Goal: Task Accomplishment & Management: Complete application form

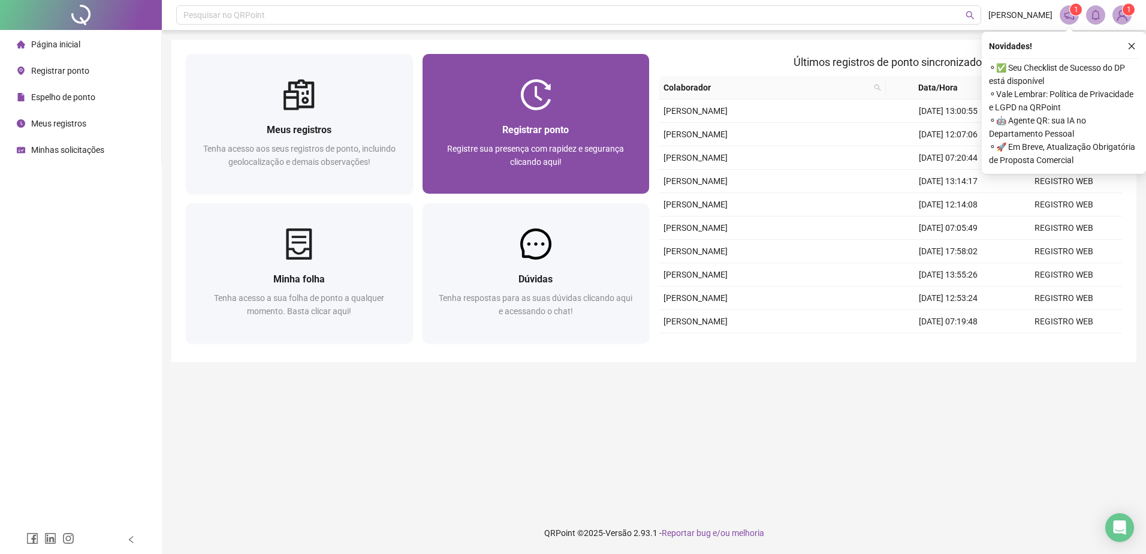
click at [487, 140] on div "Registrar ponto Registre sua presença com rapidez e segurança clicando aqui!" at bounding box center [536, 151] width 198 height 59
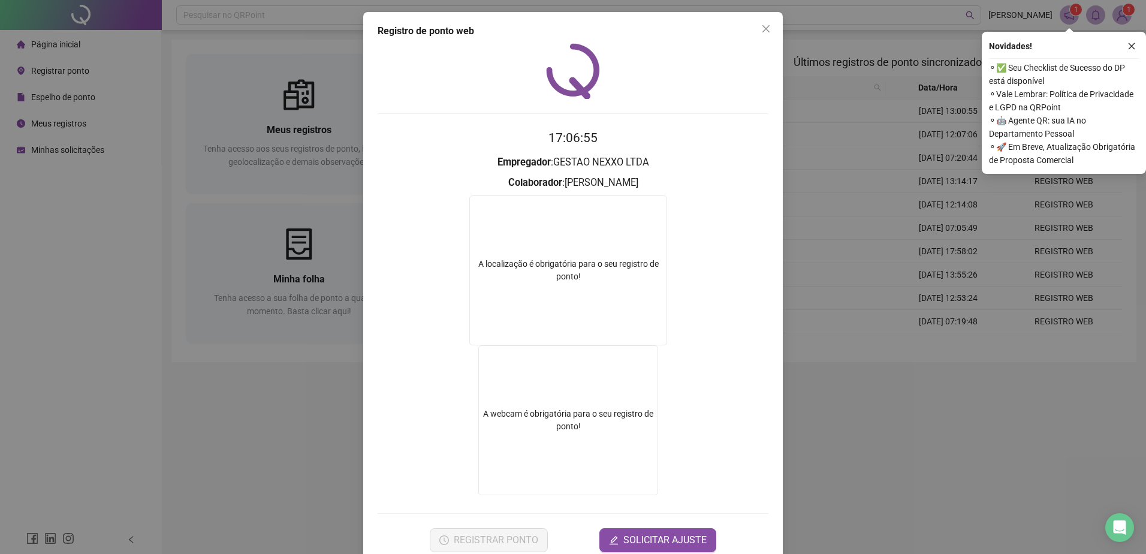
scroll to position [25, 0]
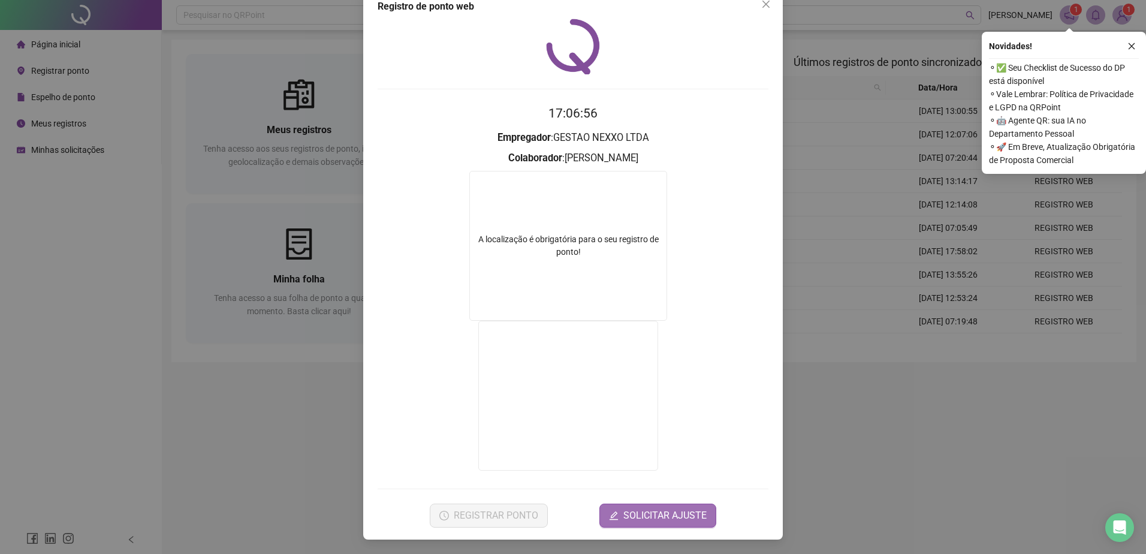
click at [646, 509] on span "SOLICITAR AJUSTE" at bounding box center [664, 515] width 83 height 14
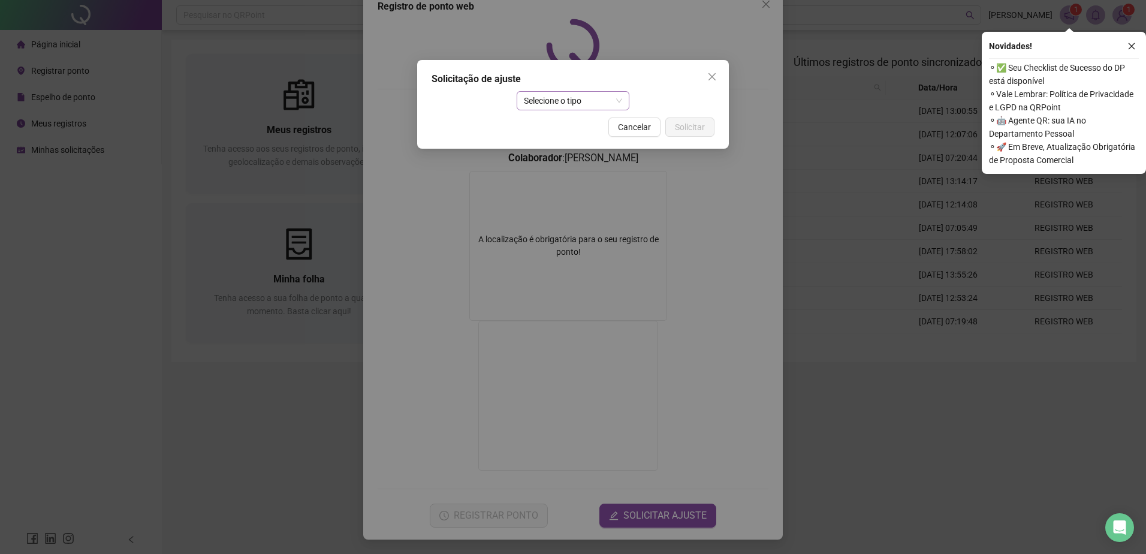
click at [558, 94] on span "Selecione o tipo" at bounding box center [573, 101] width 99 height 18
click at [571, 129] on div "Ajuste manual" at bounding box center [573, 124] width 94 height 13
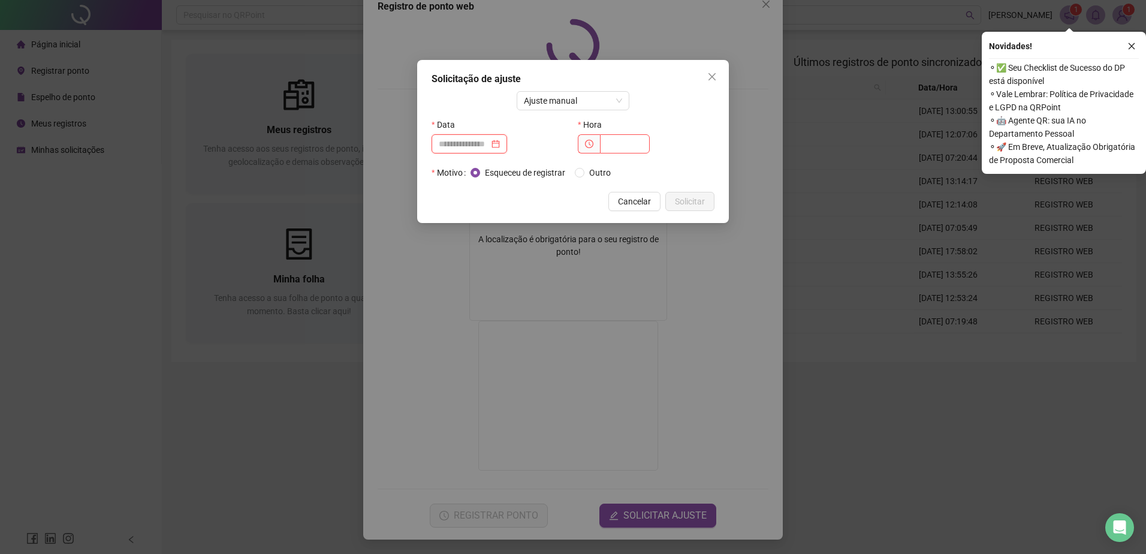
click at [489, 146] on input at bounding box center [464, 143] width 50 height 13
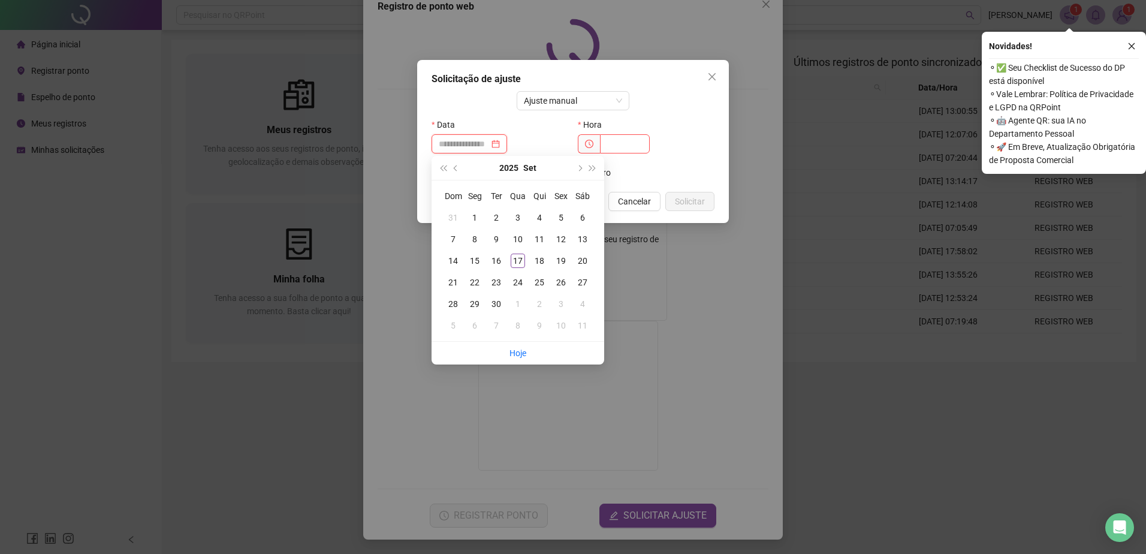
click at [500, 146] on div at bounding box center [469, 143] width 61 height 13
type input "**********"
click at [520, 259] on div "17" at bounding box center [518, 261] width 14 height 14
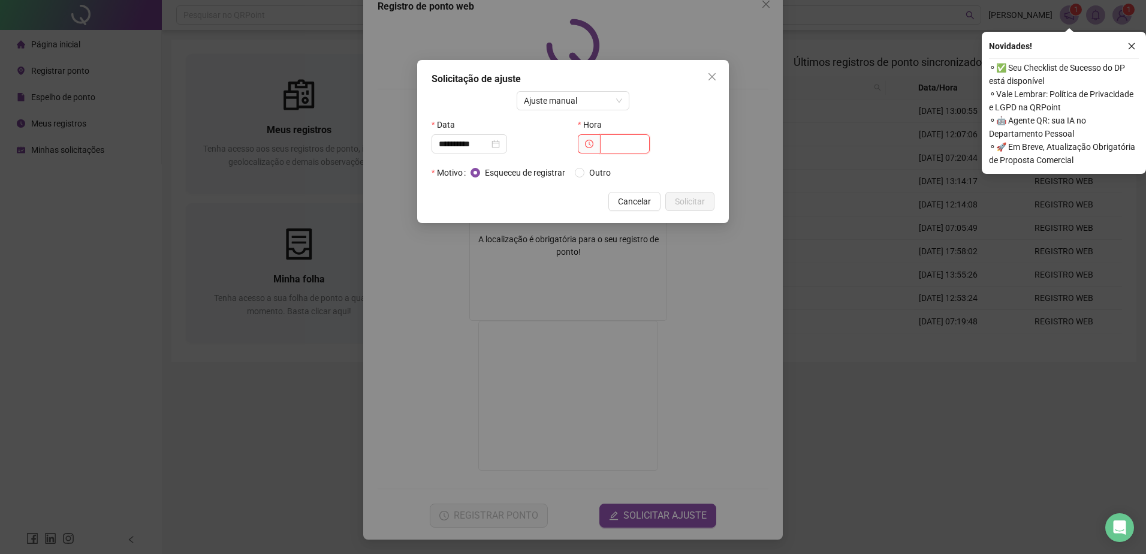
click at [610, 142] on input "text" at bounding box center [625, 143] width 50 height 19
click at [592, 146] on icon "clock-circle" at bounding box center [589, 144] width 8 height 8
click at [591, 147] on icon "clock-circle" at bounding box center [589, 144] width 8 height 8
click at [618, 145] on input "text" at bounding box center [625, 143] width 50 height 19
type input "*****"
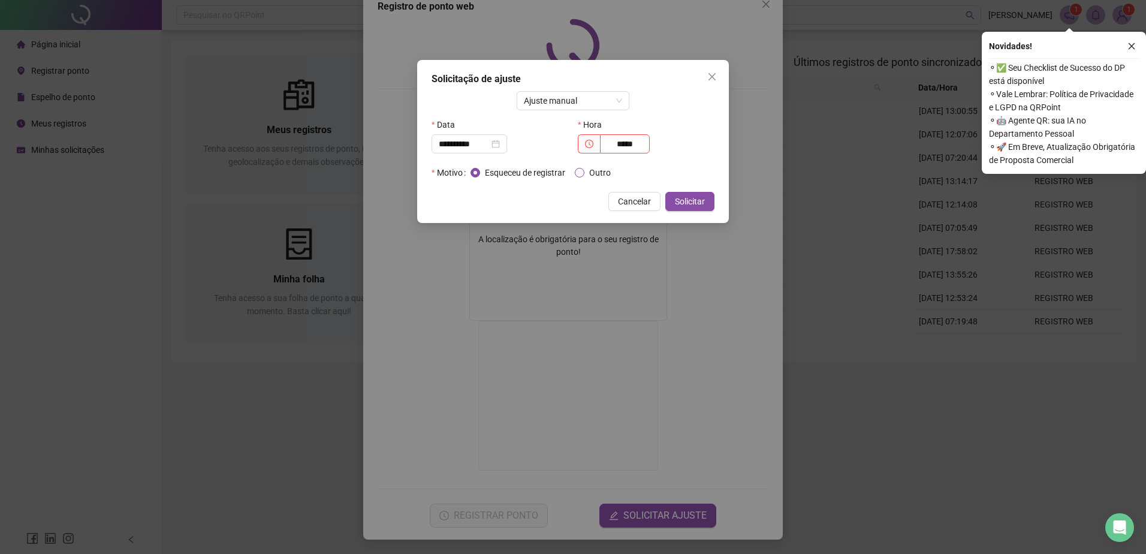
click at [601, 173] on span "Outro" at bounding box center [599, 172] width 31 height 13
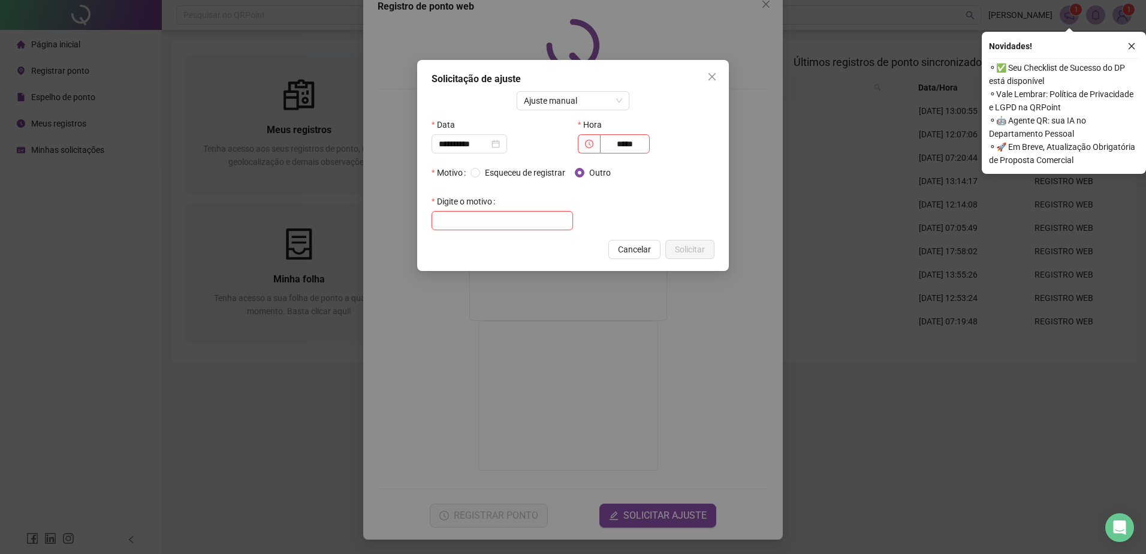
click at [535, 219] on input "text" at bounding box center [502, 220] width 141 height 19
type input "*****"
click at [696, 252] on span "Solicitar" at bounding box center [690, 249] width 30 height 13
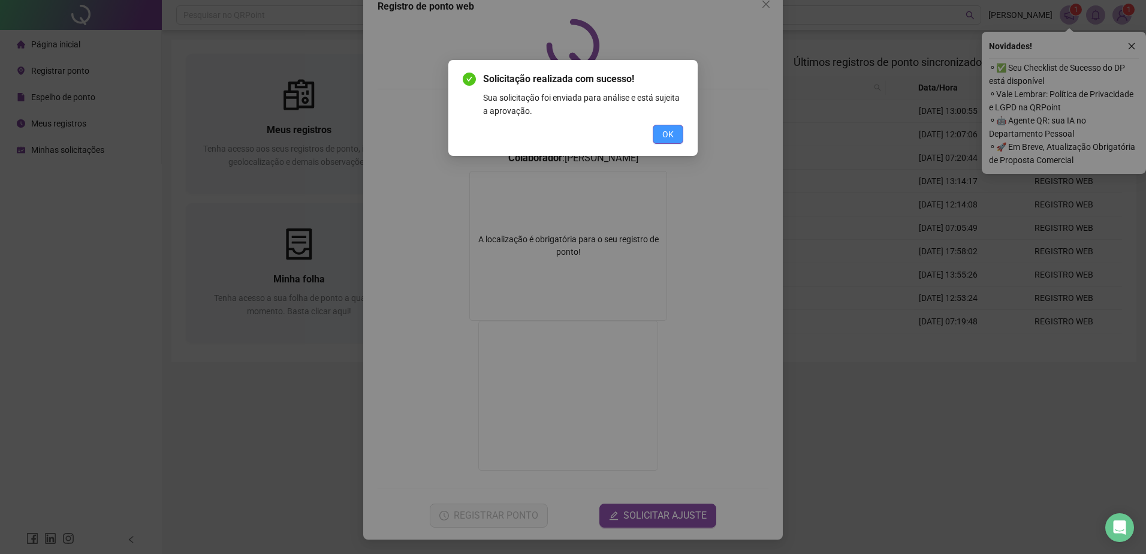
click at [659, 137] on button "OK" at bounding box center [668, 134] width 31 height 19
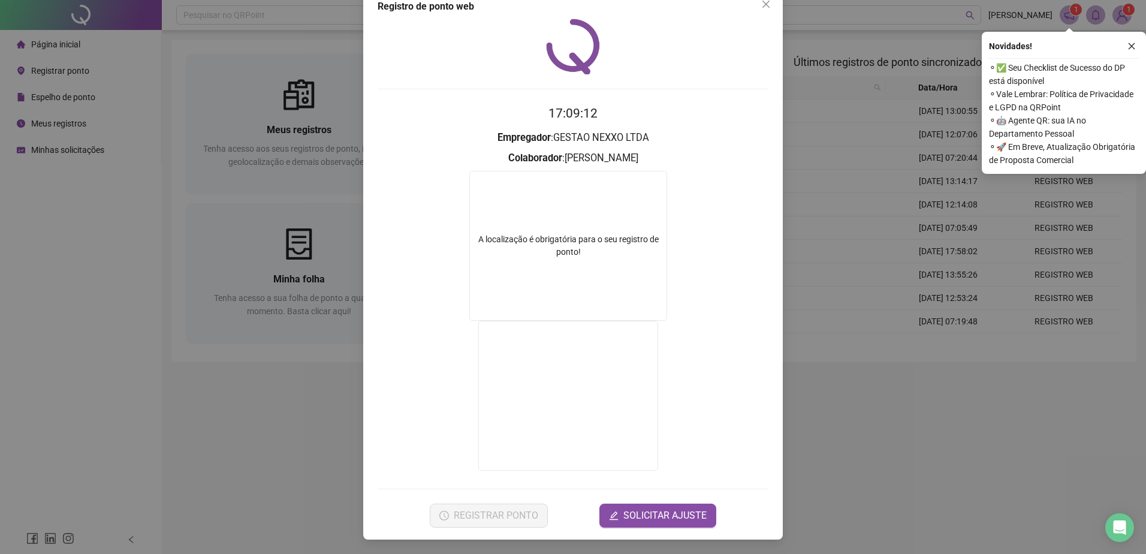
click at [206, 150] on div "Registro de ponto web 17:09:12 Empregador : GESTAO NEXXO LTDA Colaborador : [PE…" at bounding box center [573, 277] width 1146 height 554
